Goal: Task Accomplishment & Management: Manage account settings

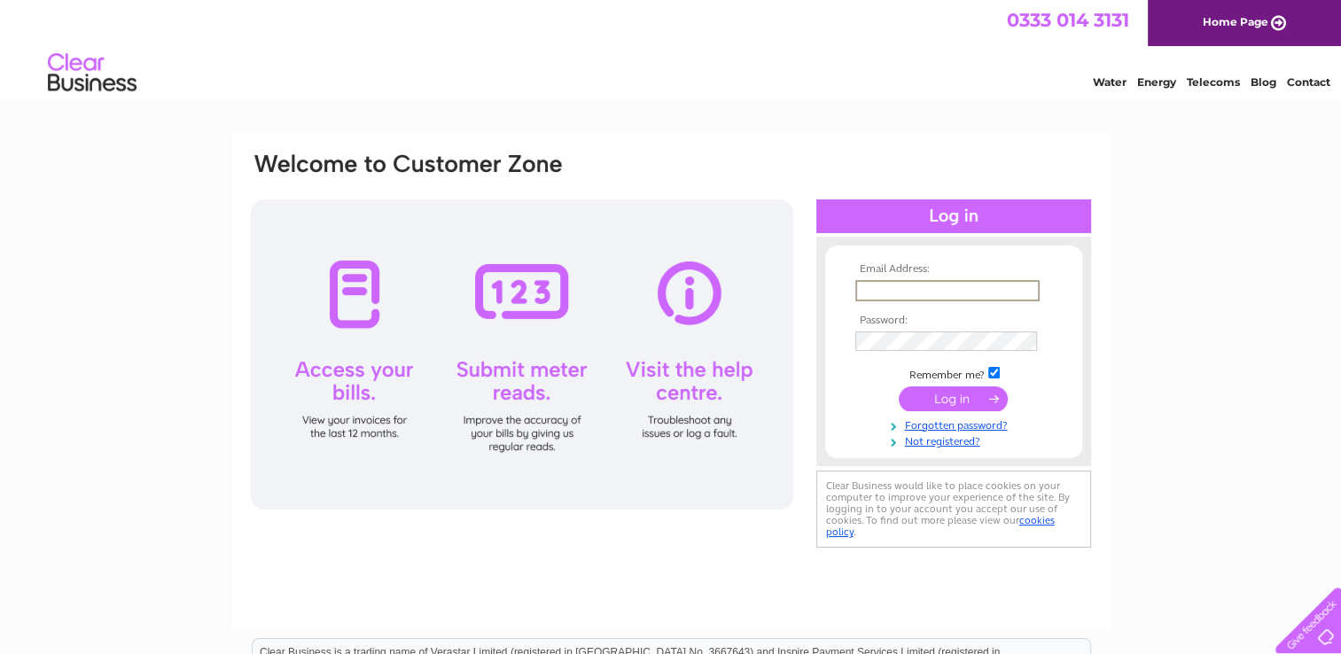
click at [858, 289] on input "text" at bounding box center [947, 290] width 184 height 21
type input "[EMAIL_ADDRESS][DOMAIN_NAME]"
click at [946, 402] on input "submit" at bounding box center [952, 397] width 109 height 25
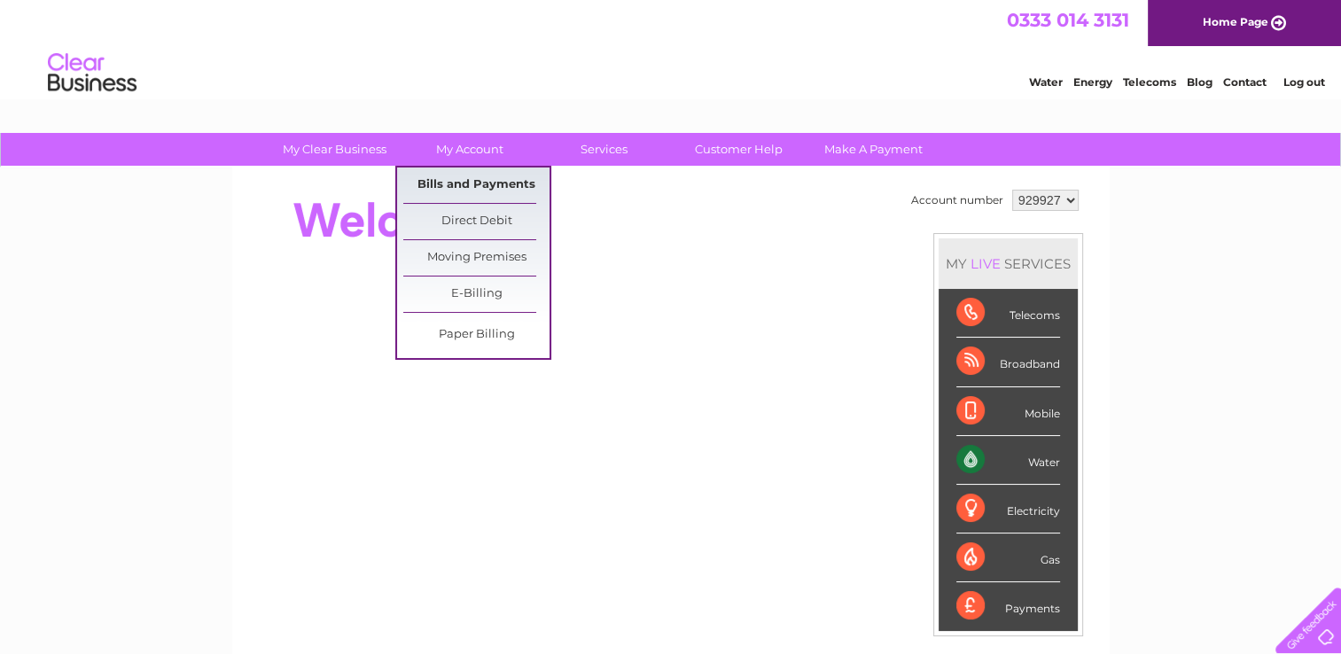
click at [464, 183] on link "Bills and Payments" at bounding box center [476, 184] width 146 height 35
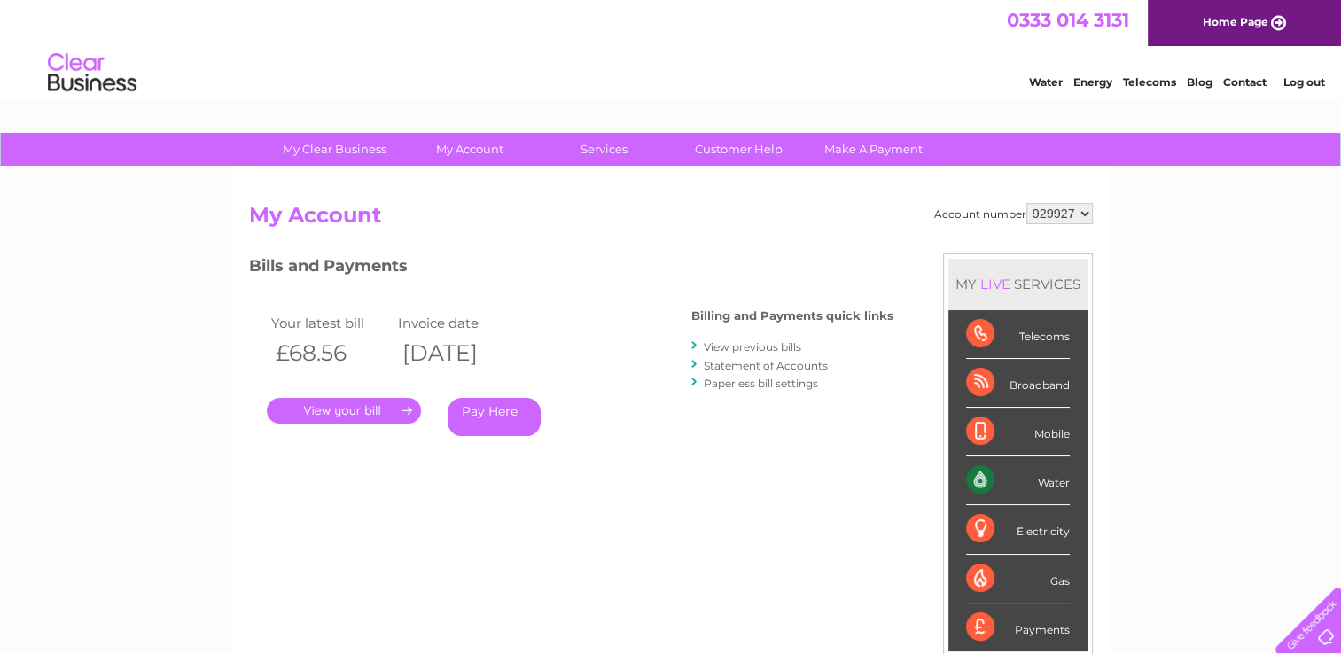
click at [344, 408] on link "." at bounding box center [344, 411] width 154 height 26
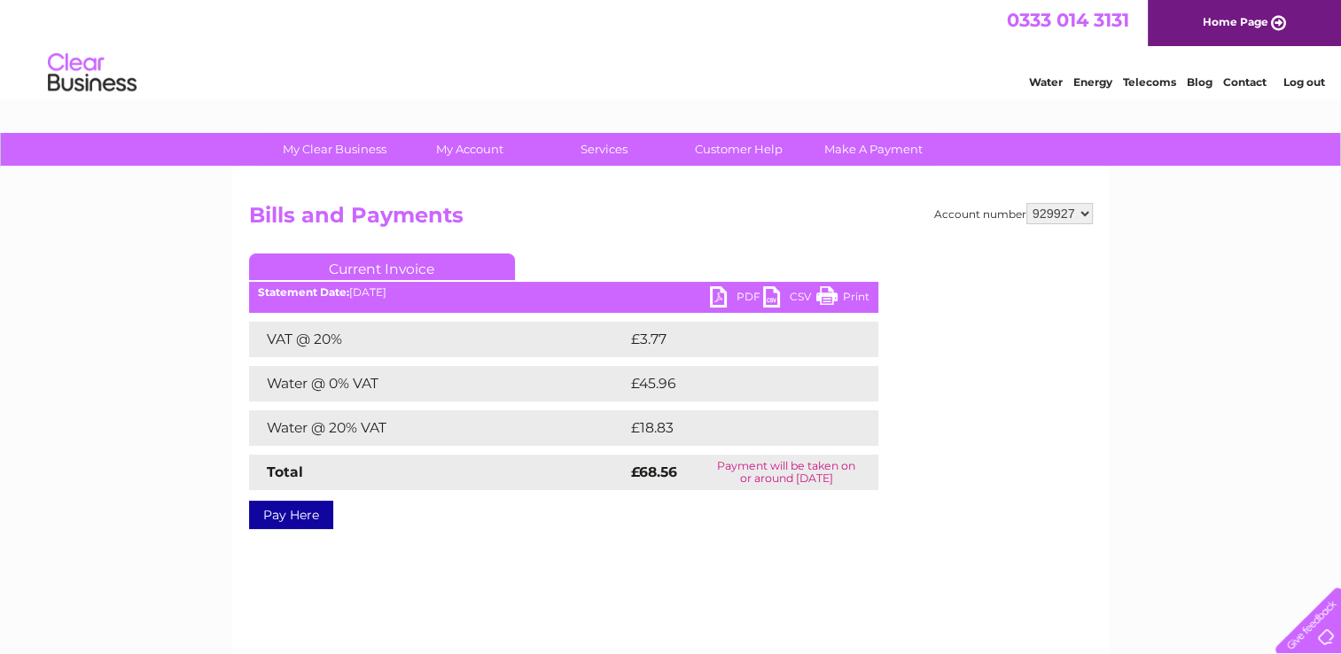
click at [723, 297] on link "PDF" at bounding box center [736, 299] width 53 height 26
click at [1302, 85] on link "Log out" at bounding box center [1303, 81] width 42 height 13
